Goal: Information Seeking & Learning: Compare options

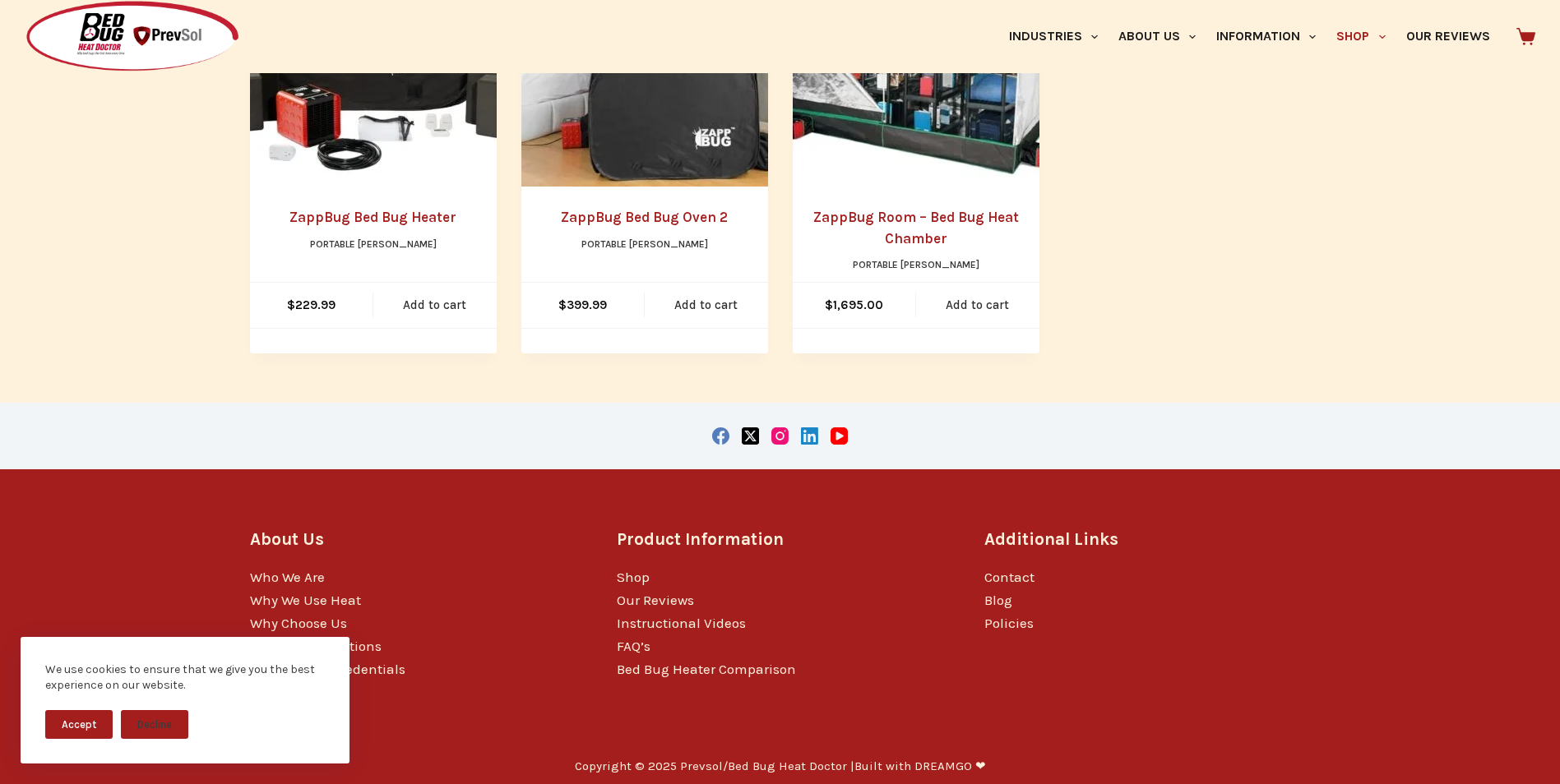
scroll to position [519, 0]
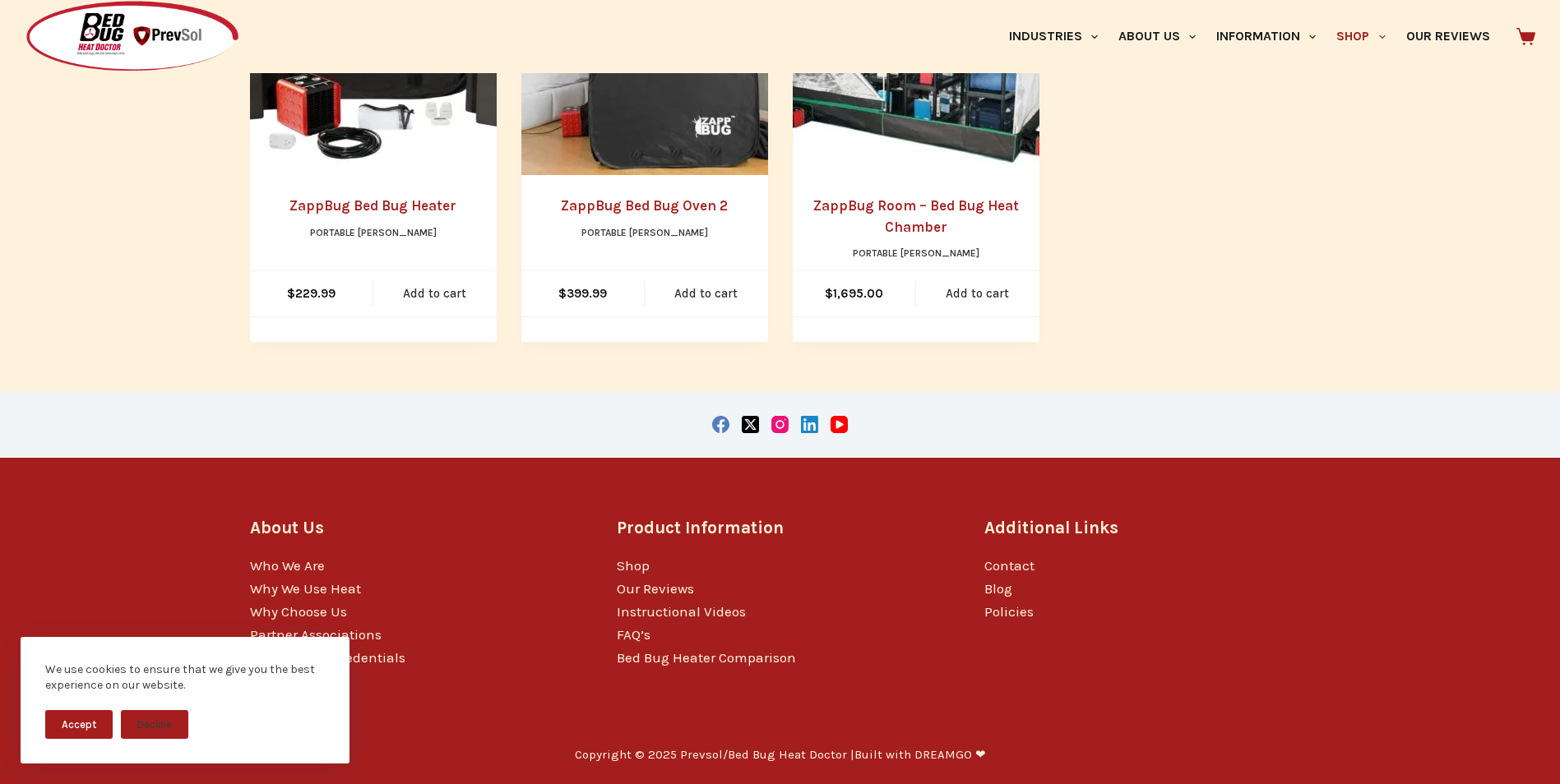
click at [885, 208] on link "ZappBug Room – Bed Bug Heat Chamber" at bounding box center [916, 216] width 206 height 38
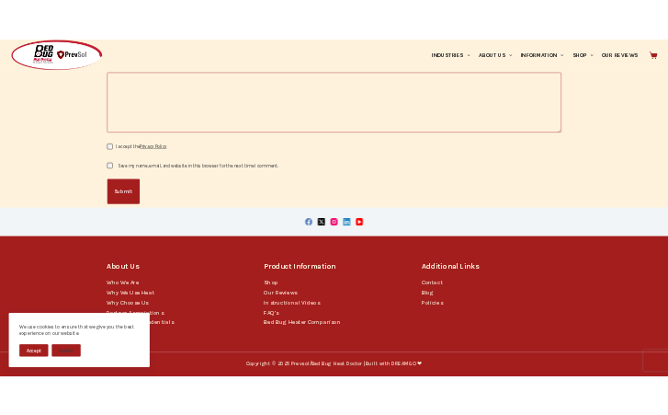
scroll to position [2260, 0]
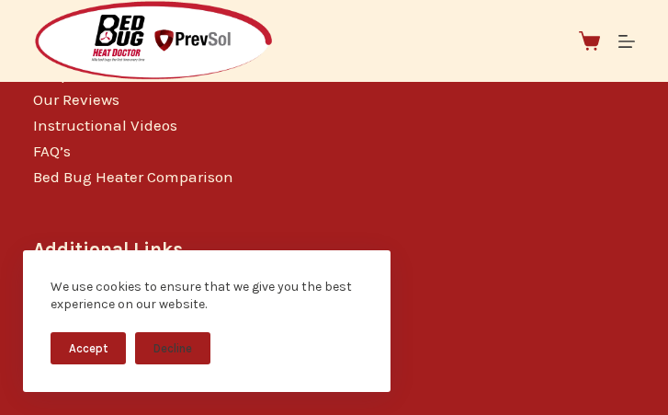
scroll to position [1931, 0]
